Goal: Task Accomplishment & Management: Use online tool/utility

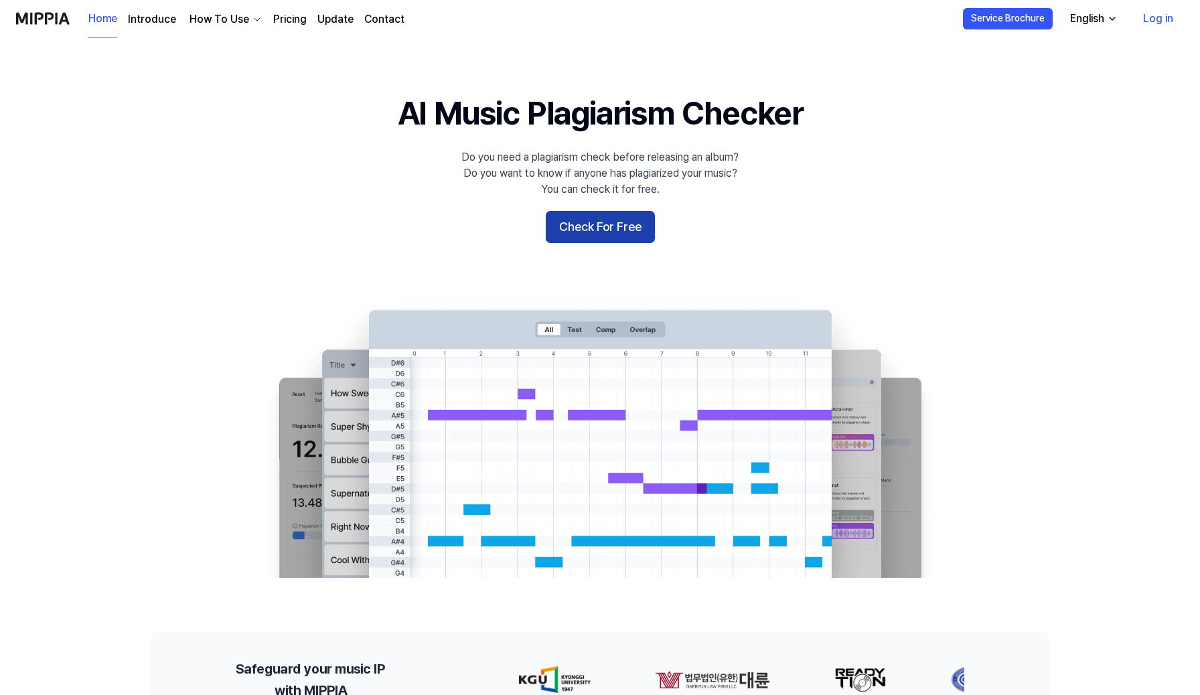
click at [605, 227] on button "Check For Free" at bounding box center [600, 227] width 109 height 32
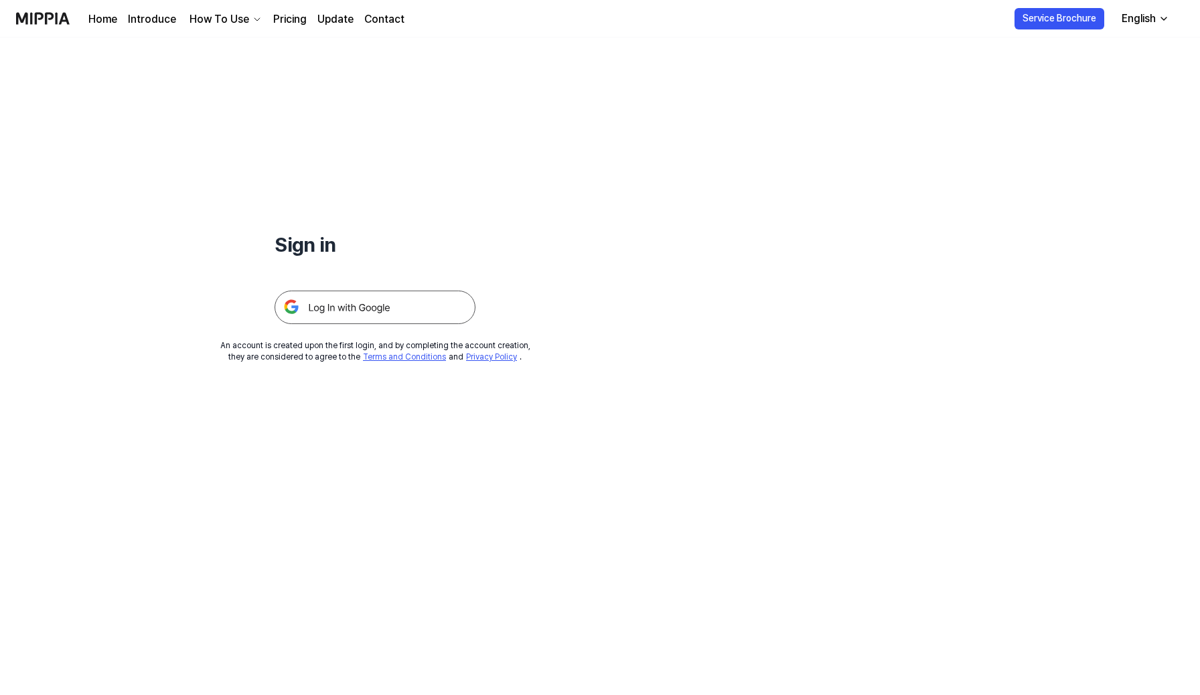
click at [368, 311] on img at bounding box center [375, 307] width 201 height 33
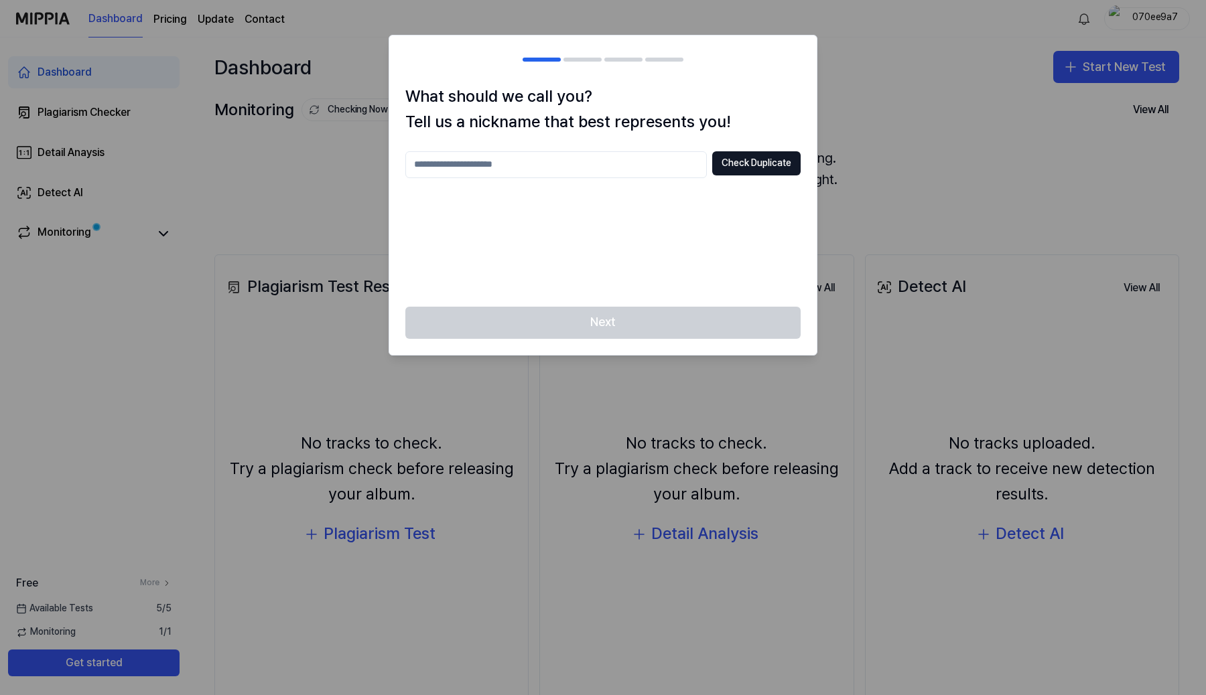
click at [602, 159] on input "text" at bounding box center [555, 164] width 301 height 27
type input "***"
click at [755, 159] on button "Check Duplicate" at bounding box center [756, 163] width 88 height 24
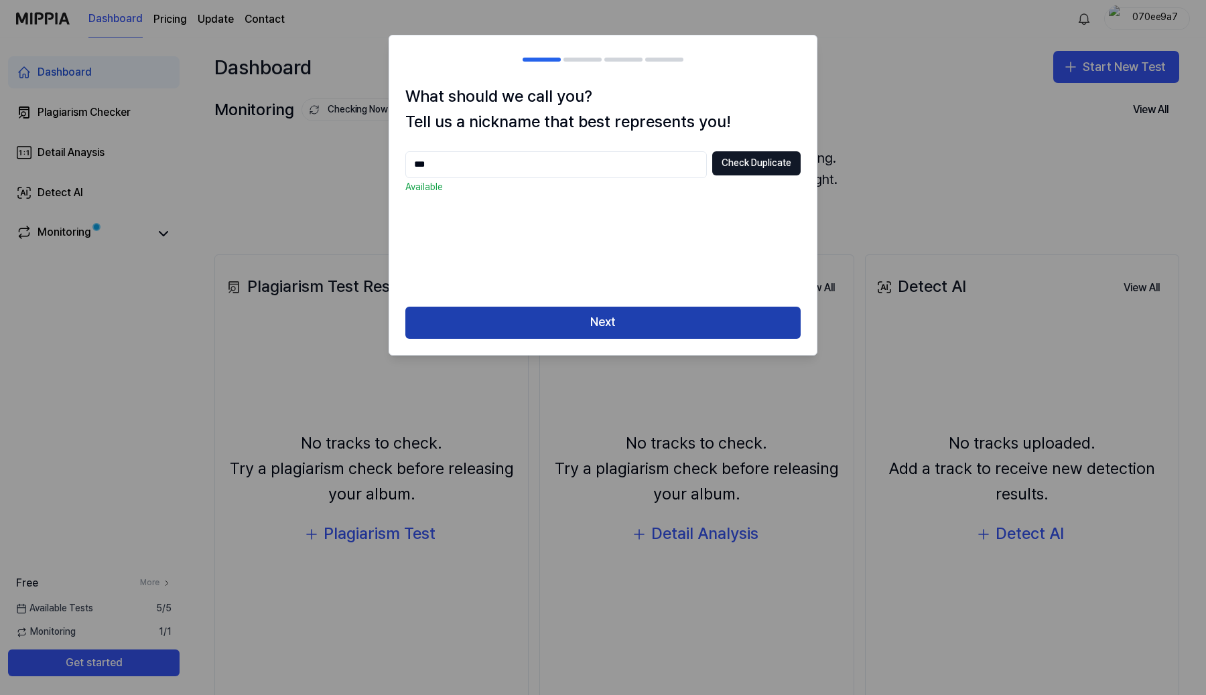
click at [601, 313] on button "Next" at bounding box center [602, 323] width 395 height 32
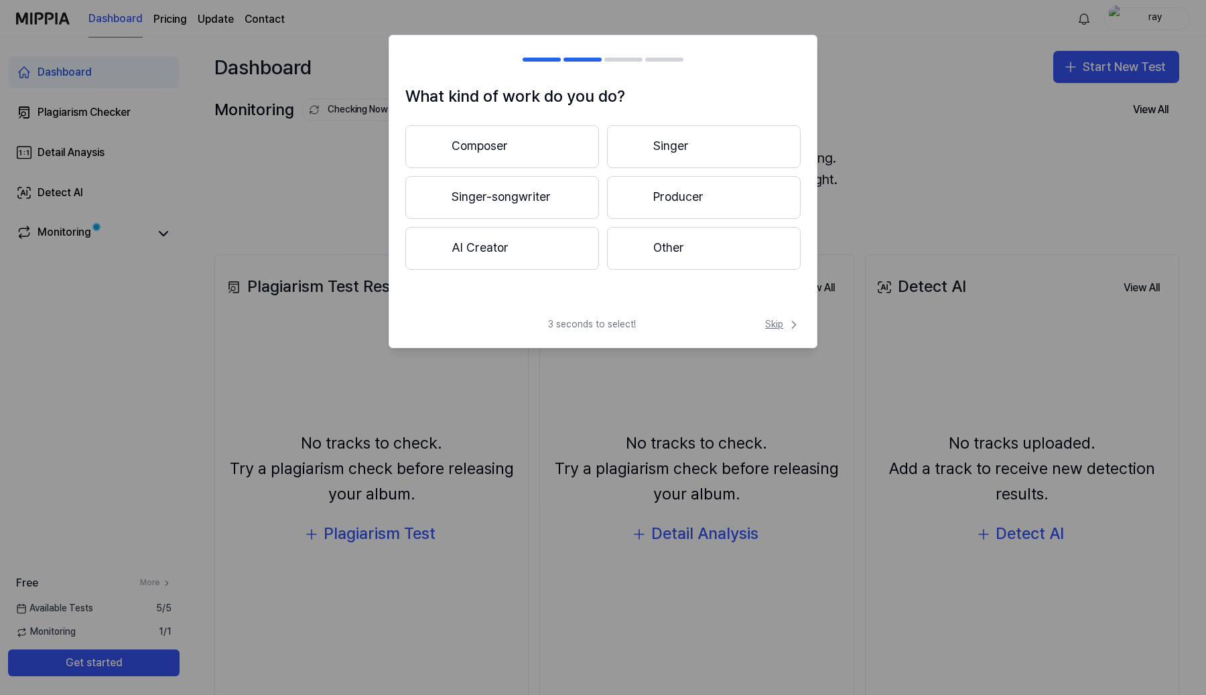
click at [768, 323] on span "Skip" at bounding box center [782, 324] width 35 height 13
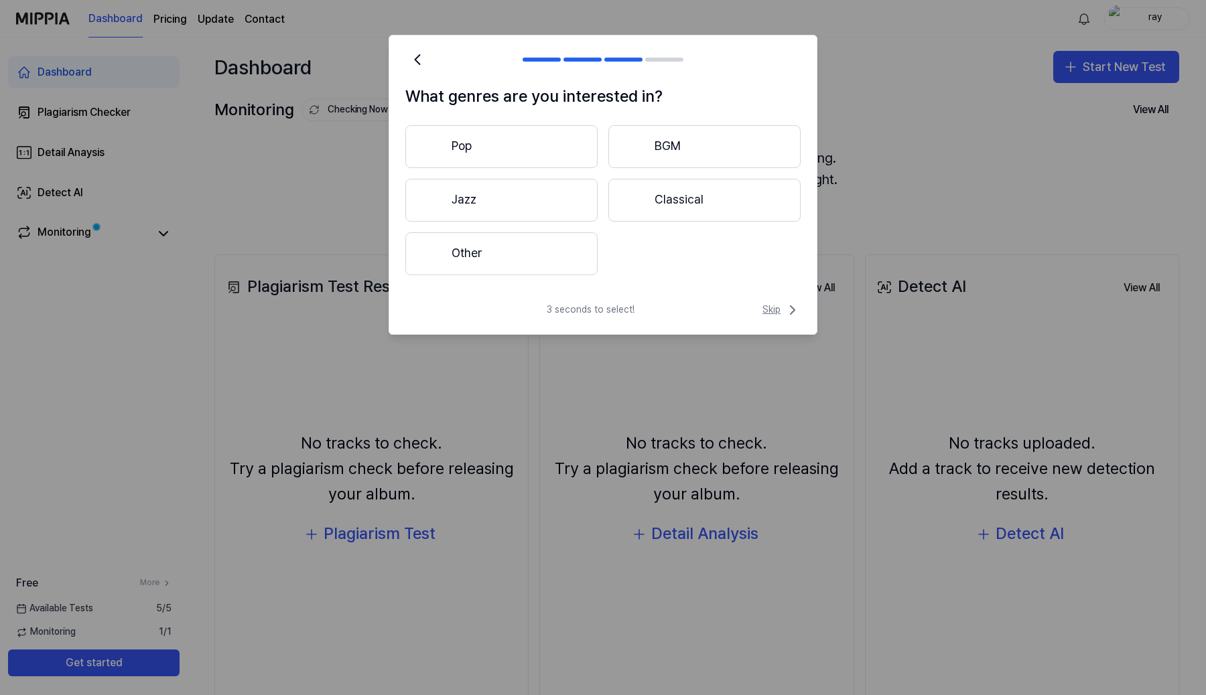
click at [780, 310] on span "Skip" at bounding box center [781, 310] width 38 height 16
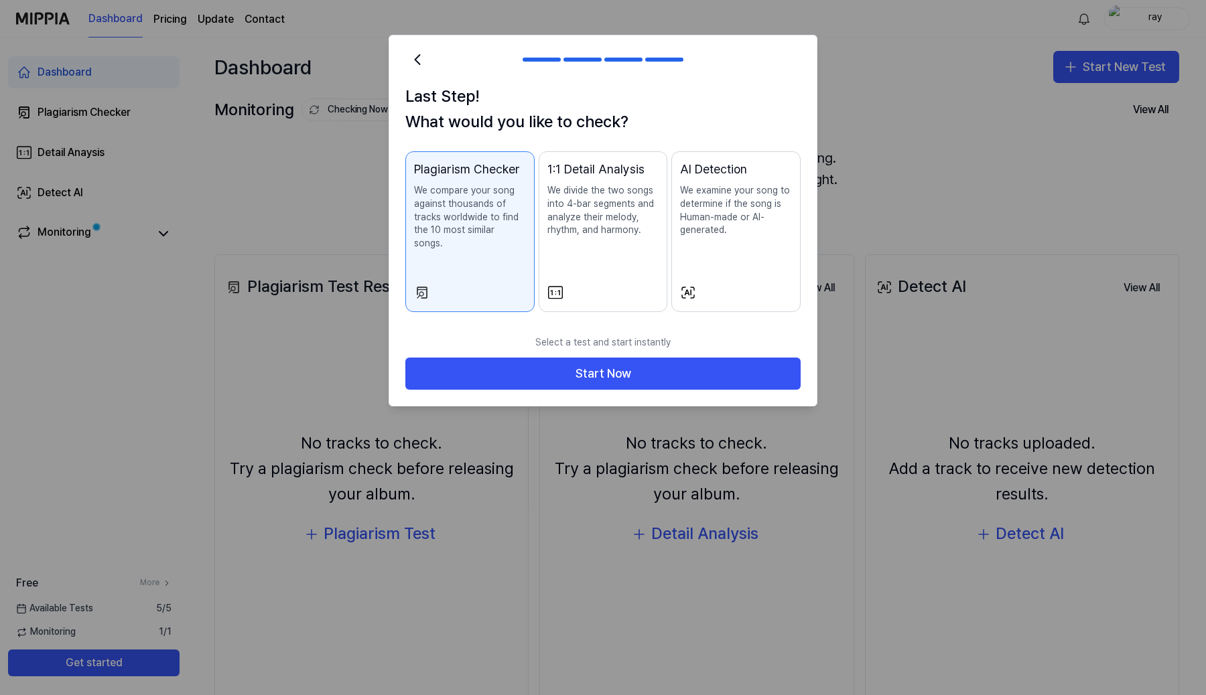
click at [863, 141] on div at bounding box center [603, 347] width 1206 height 695
click at [459, 260] on div "Plagiarism Checker We compare your song against thousands of tracks worldwide t…" at bounding box center [470, 218] width 112 height 117
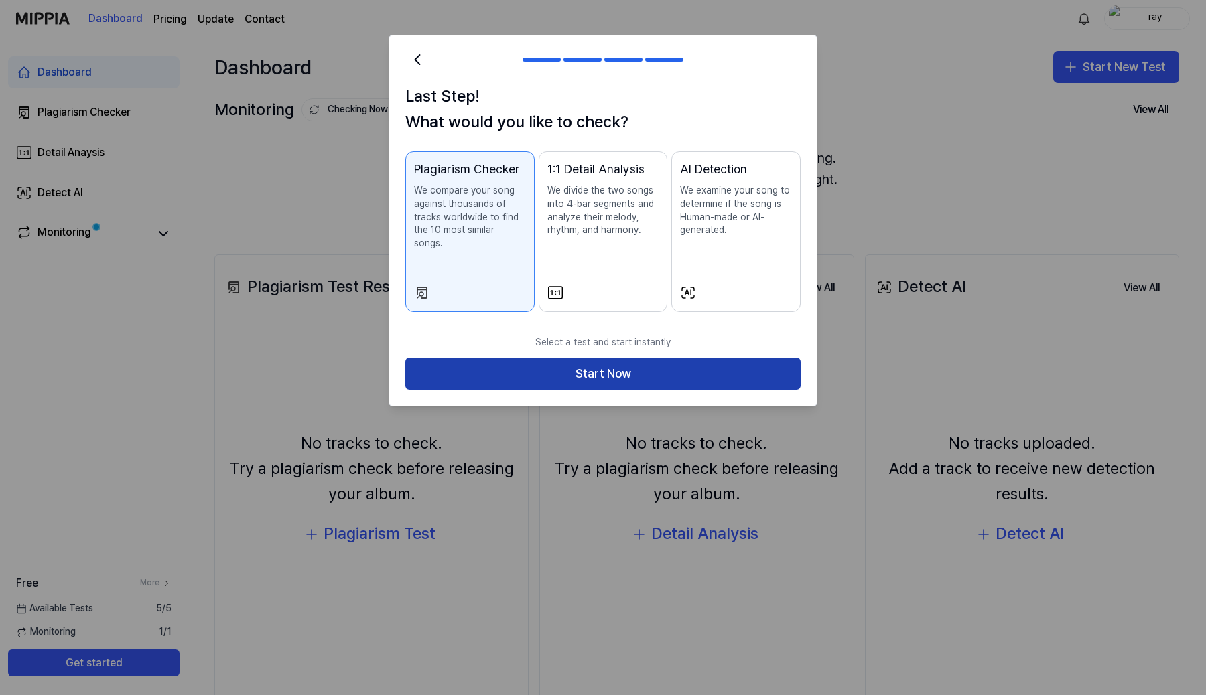
click at [632, 362] on button "Start Now" at bounding box center [602, 374] width 395 height 32
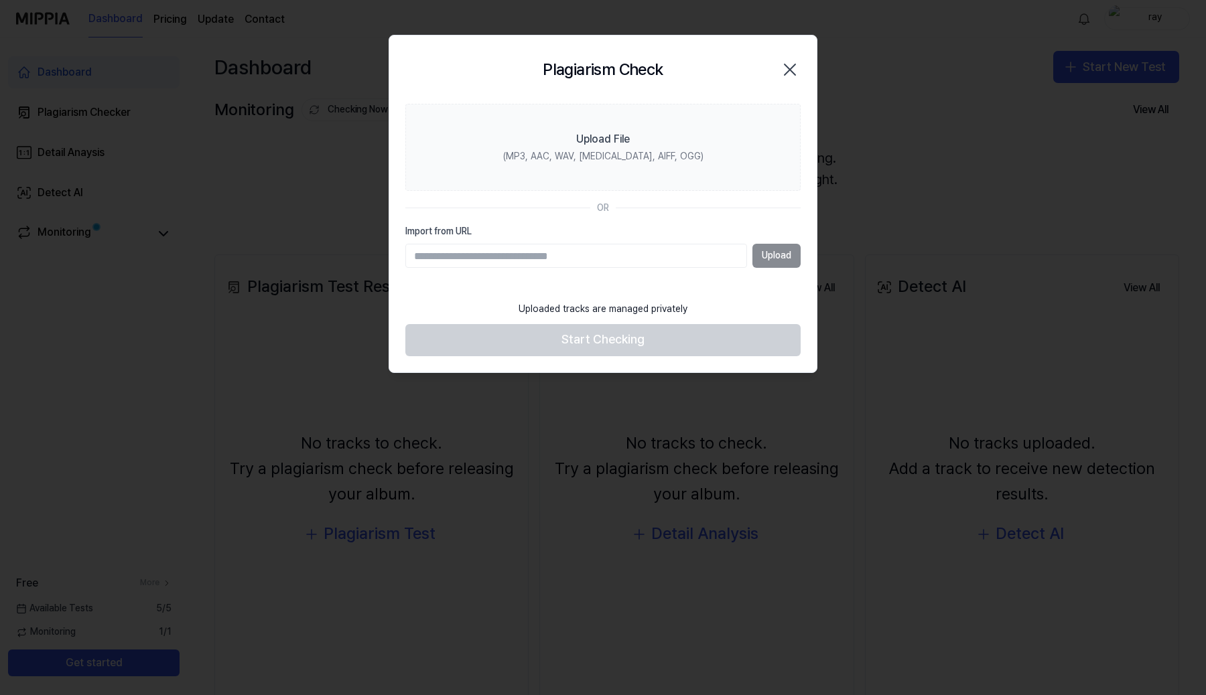
type input "**********"
drag, startPoint x: 714, startPoint y: 256, endPoint x: 192, endPoint y: 235, distance: 522.8
click at [192, 235] on body "**********" at bounding box center [603, 347] width 1206 height 695
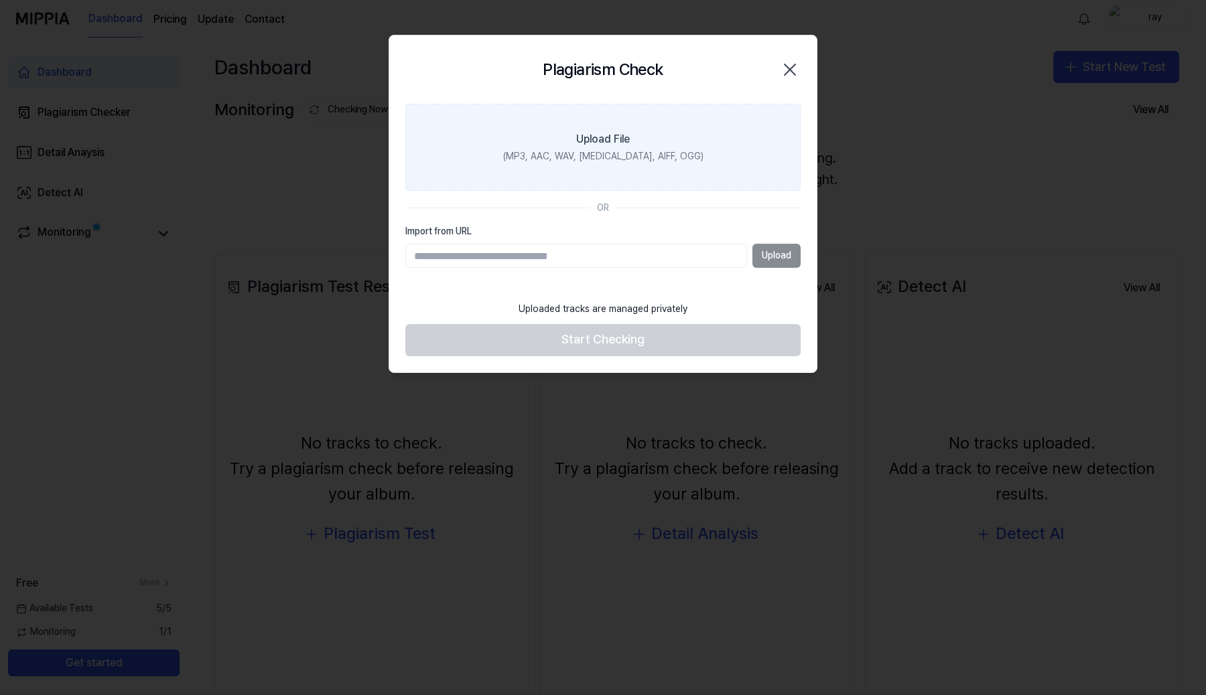
click at [544, 149] on label "Upload File (MP3, AAC, WAV, FLAC, AIFF, OGG)" at bounding box center [602, 147] width 395 height 87
click at [0, 0] on input "Upload File (MP3, AAC, WAV, FLAC, AIFF, OGG)" at bounding box center [0, 0] width 0 height 0
click at [587, 158] on div "(MP3, AAC, WAV, FLAC, AIFF, OGG)" at bounding box center [603, 156] width 200 height 13
click at [0, 0] on input "Upload File (MP3, AAC, WAV, FLAC, AIFF, OGG)" at bounding box center [0, 0] width 0 height 0
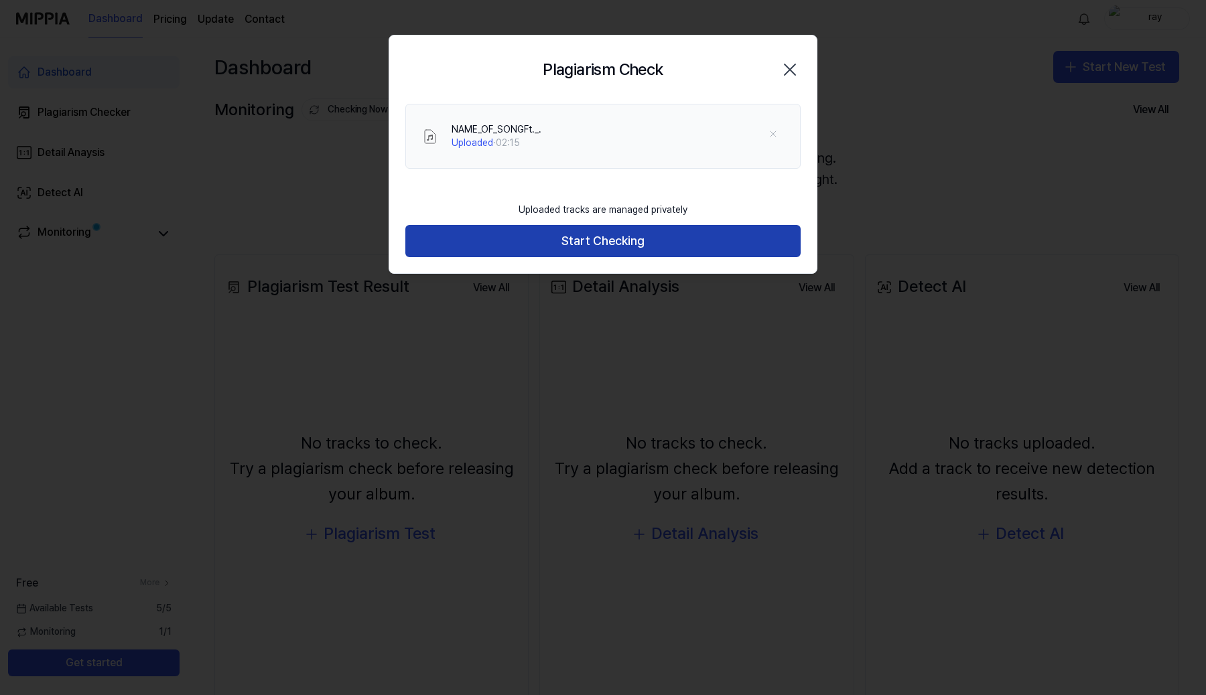
click at [686, 236] on button "Start Checking" at bounding box center [602, 241] width 395 height 32
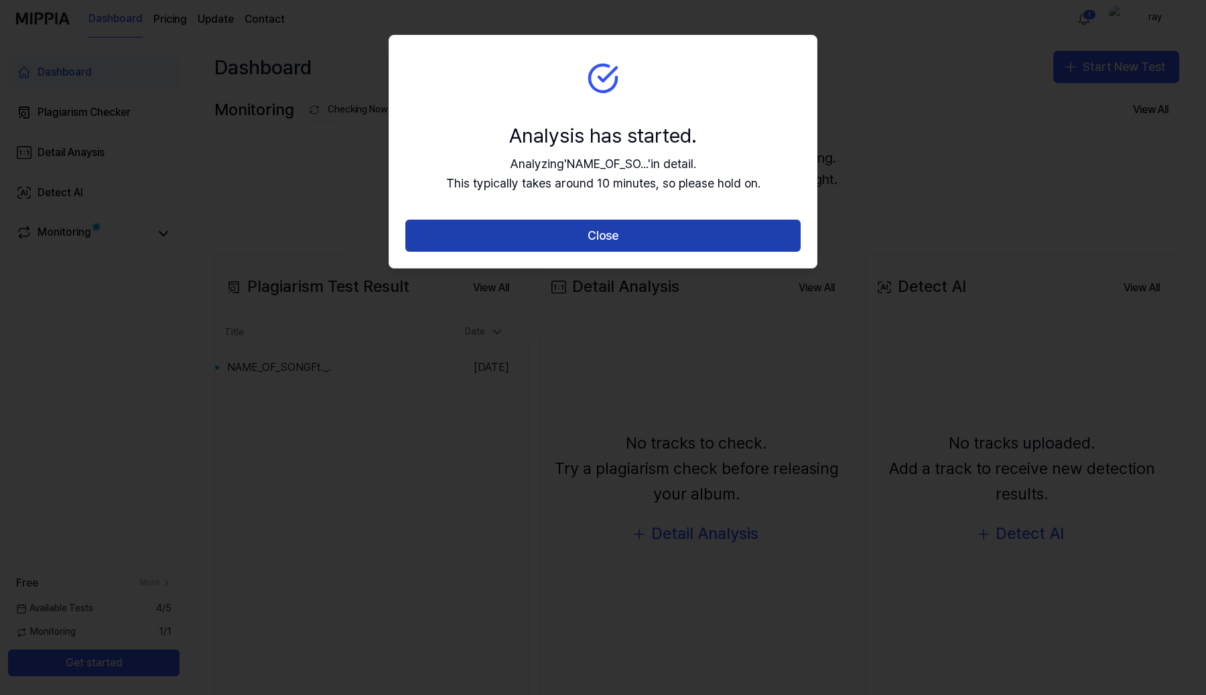
click at [646, 238] on button "Close" at bounding box center [602, 236] width 395 height 32
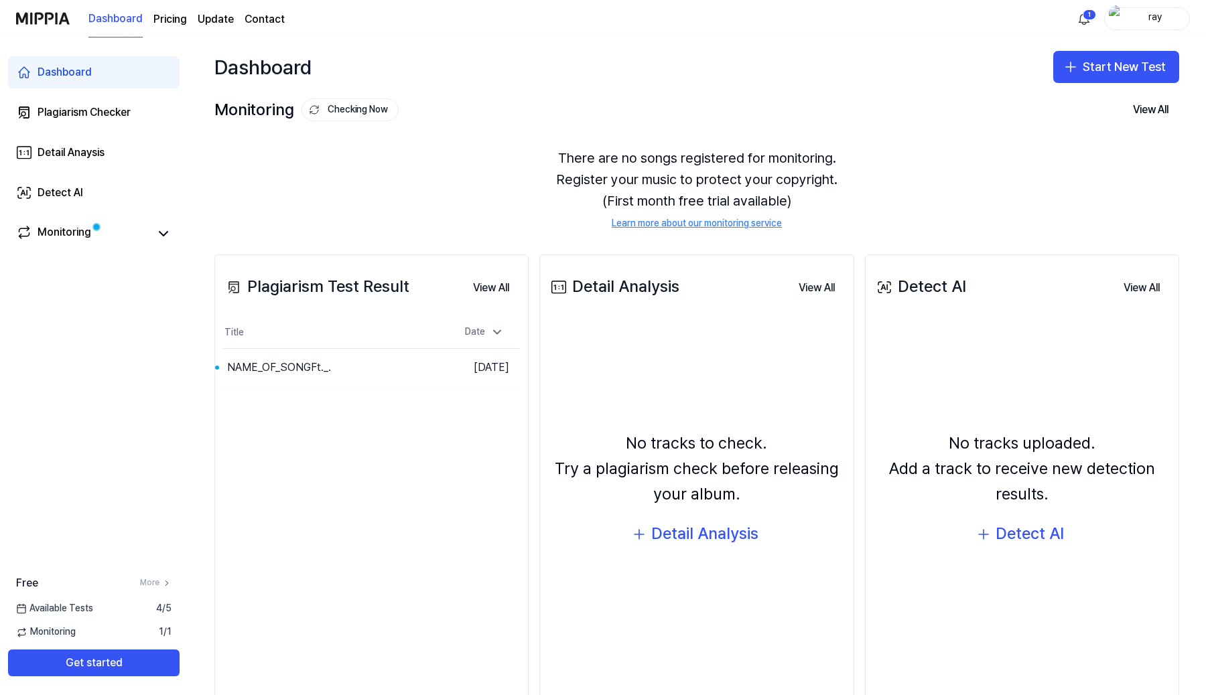
scroll to position [39, 0]
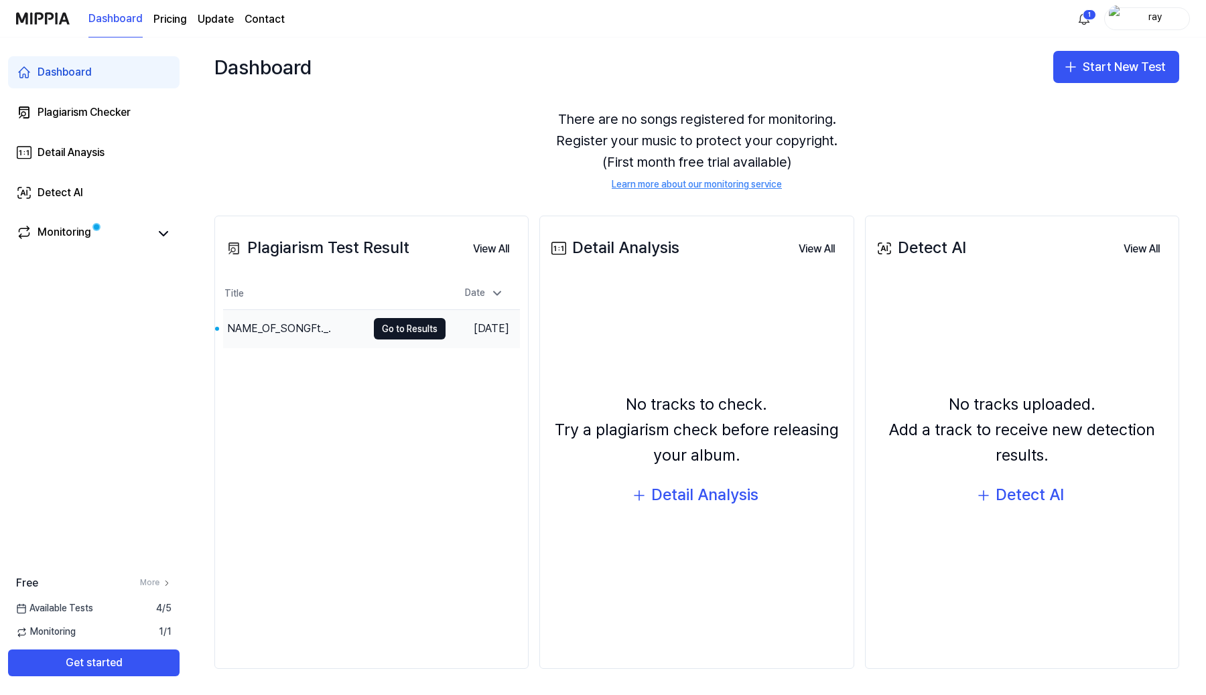
click at [348, 328] on div "NAME_OF_SONGFt._." at bounding box center [295, 329] width 144 height 38
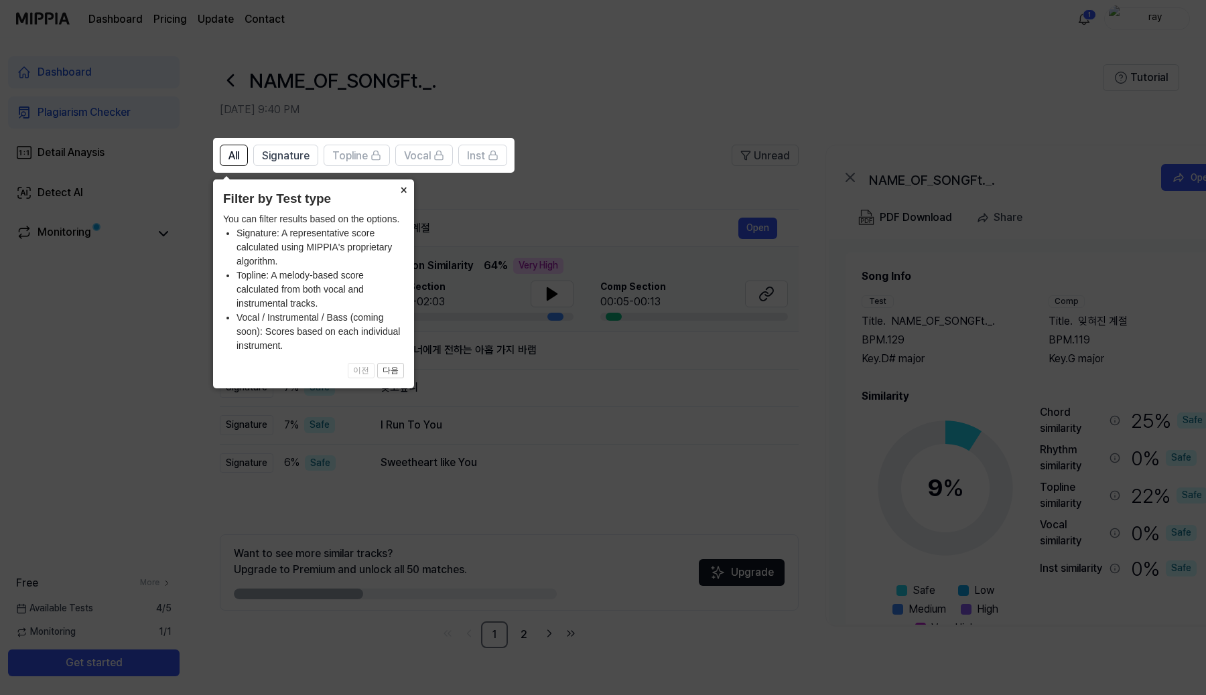
click at [404, 190] on button "×" at bounding box center [402, 188] width 21 height 19
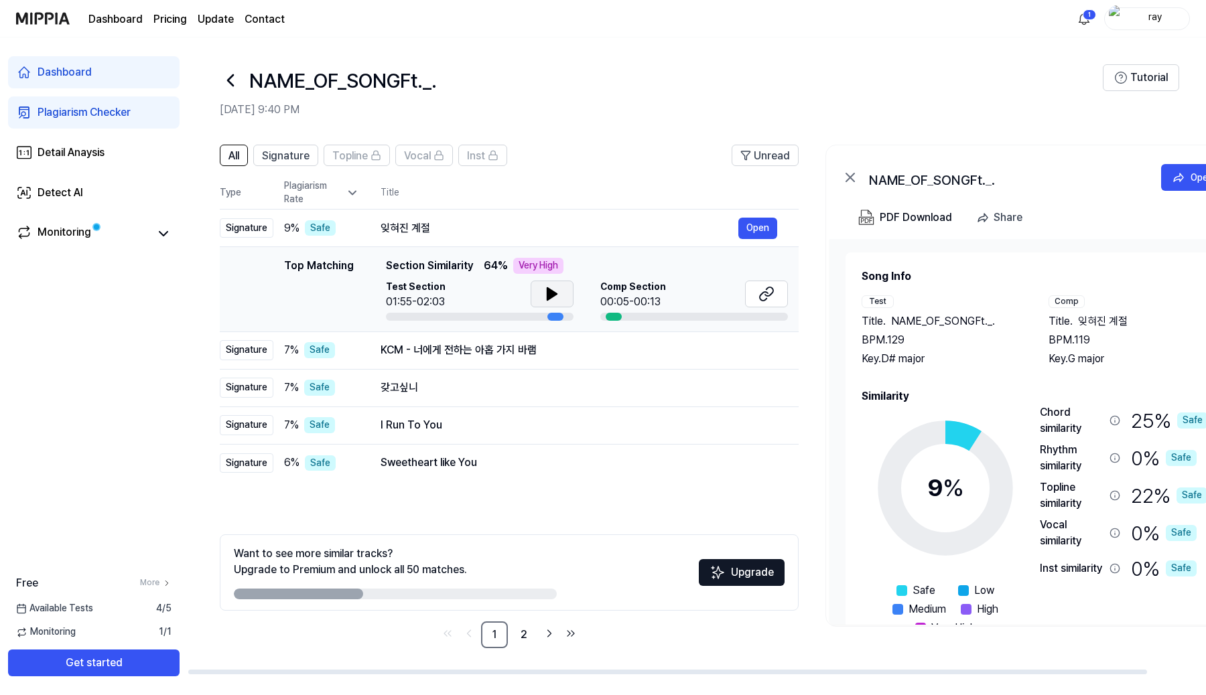
click at [570, 295] on button at bounding box center [551, 294] width 43 height 27
click at [157, 233] on icon at bounding box center [163, 234] width 16 height 16
click at [165, 234] on icon at bounding box center [163, 234] width 8 height 4
